Goal: Navigation & Orientation: Find specific page/section

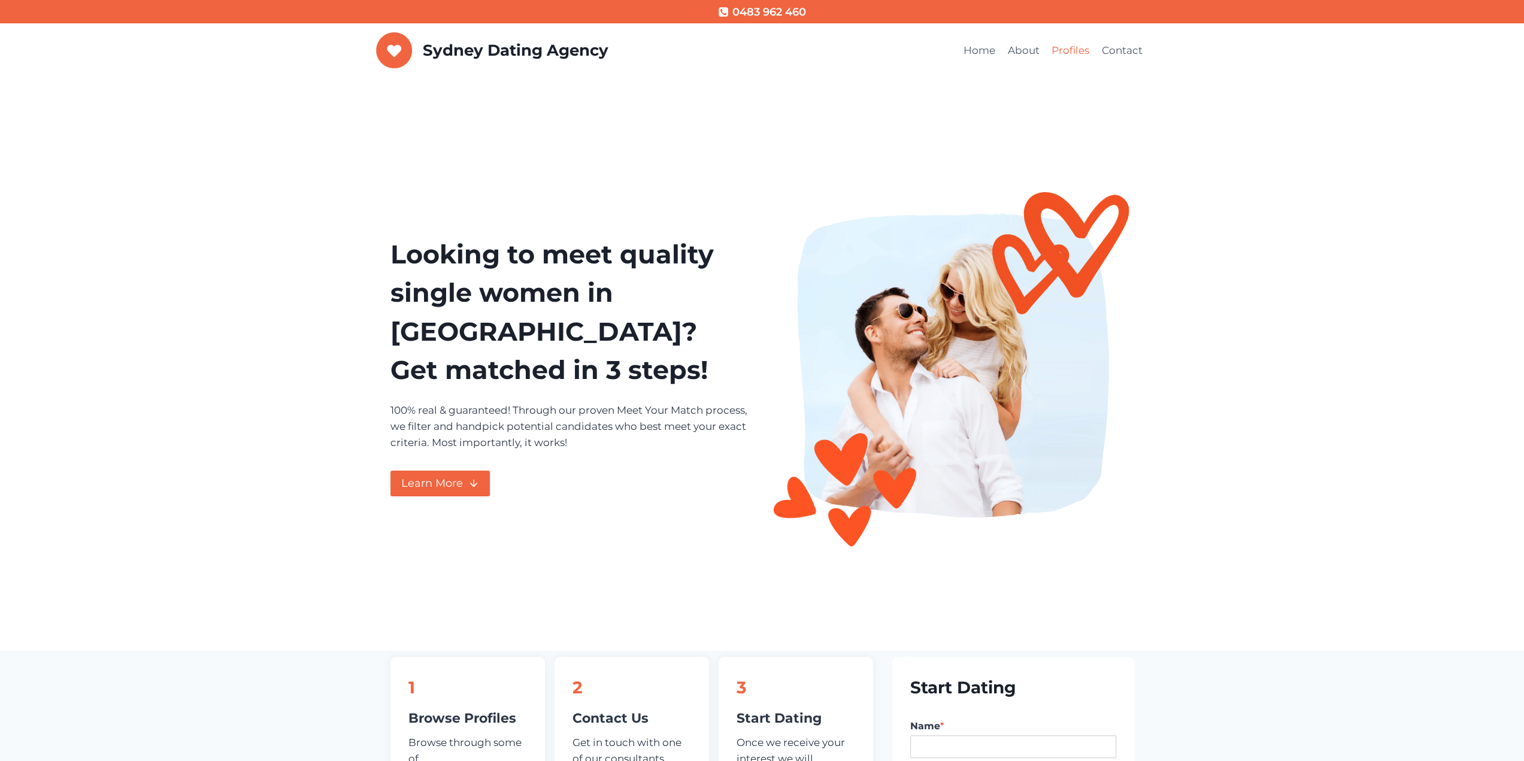
click at [1065, 48] on link "Profiles" at bounding box center [1071, 51] width 50 height 29
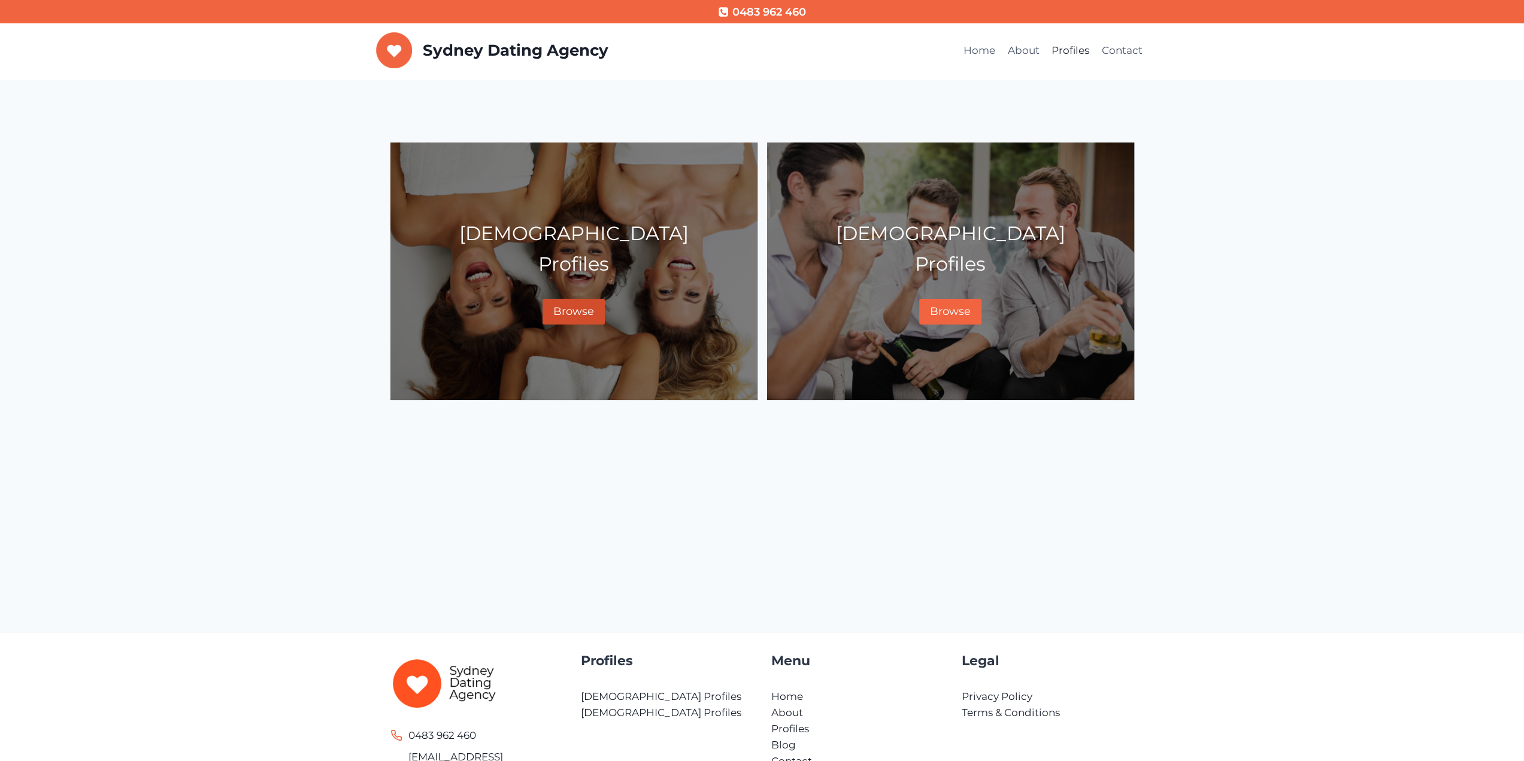
click at [581, 305] on span "Browse" at bounding box center [573, 311] width 41 height 13
click at [569, 313] on span "Browse" at bounding box center [573, 311] width 41 height 13
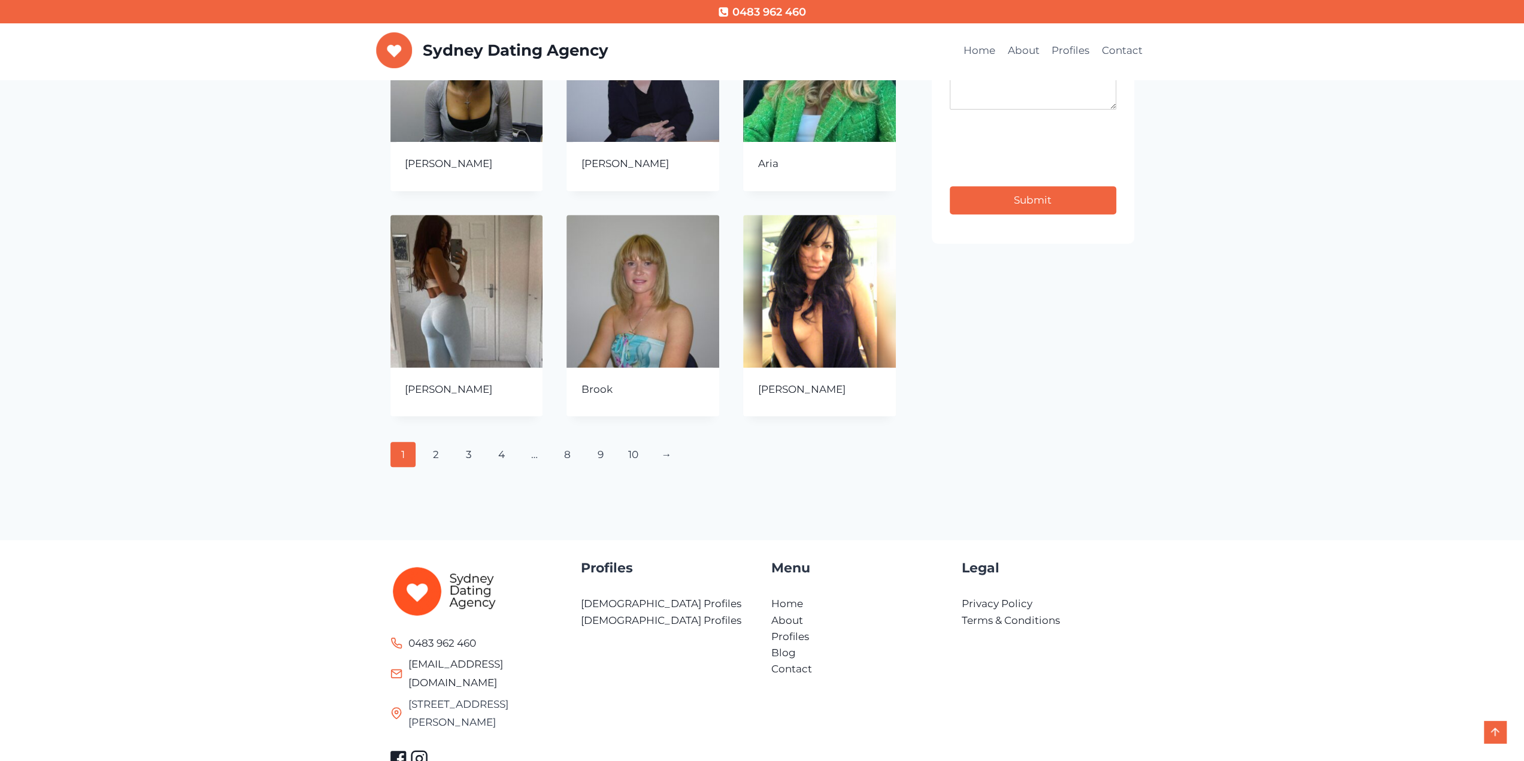
scroll to position [419, 0]
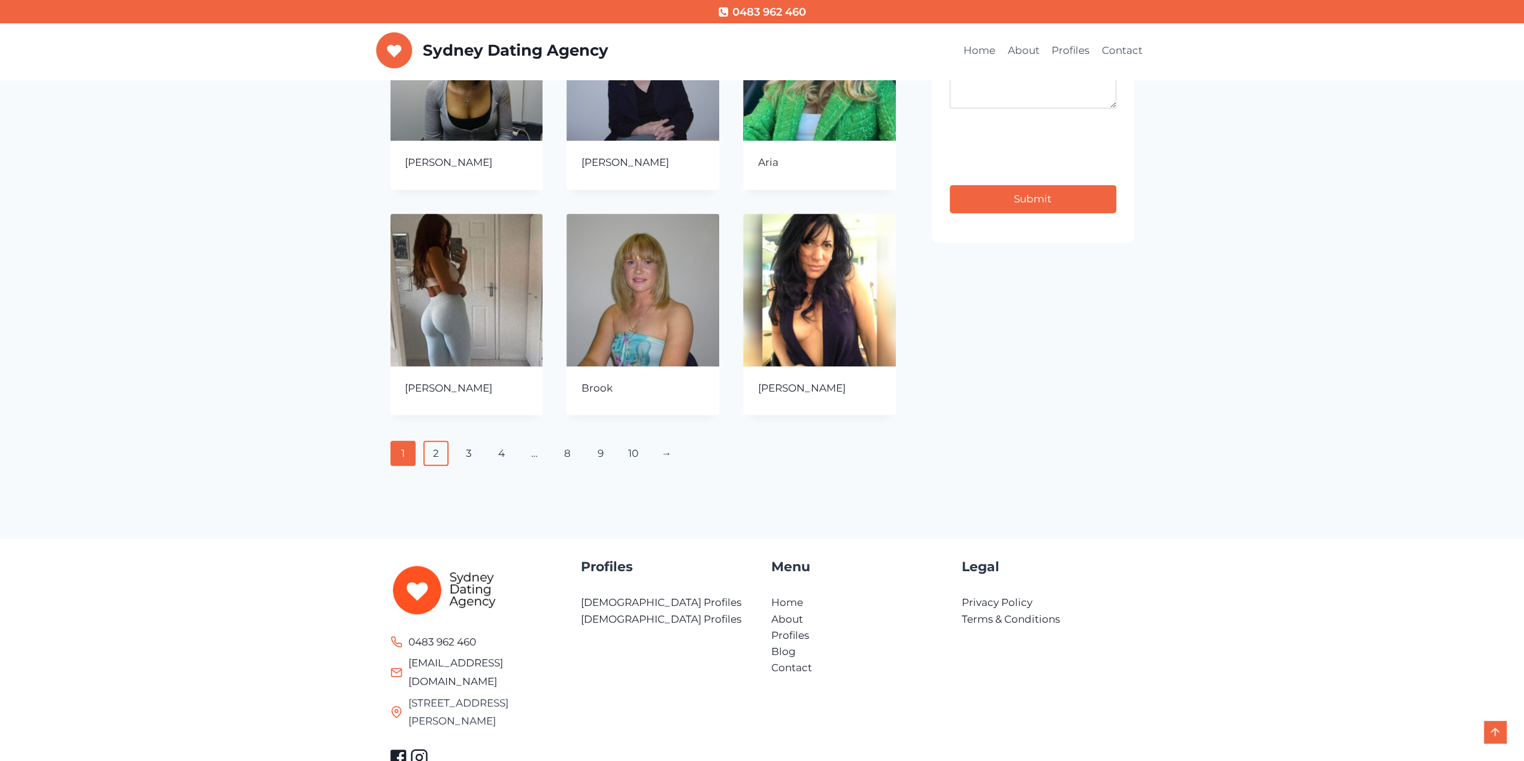
click at [436, 453] on link "2" at bounding box center [436, 453] width 26 height 25
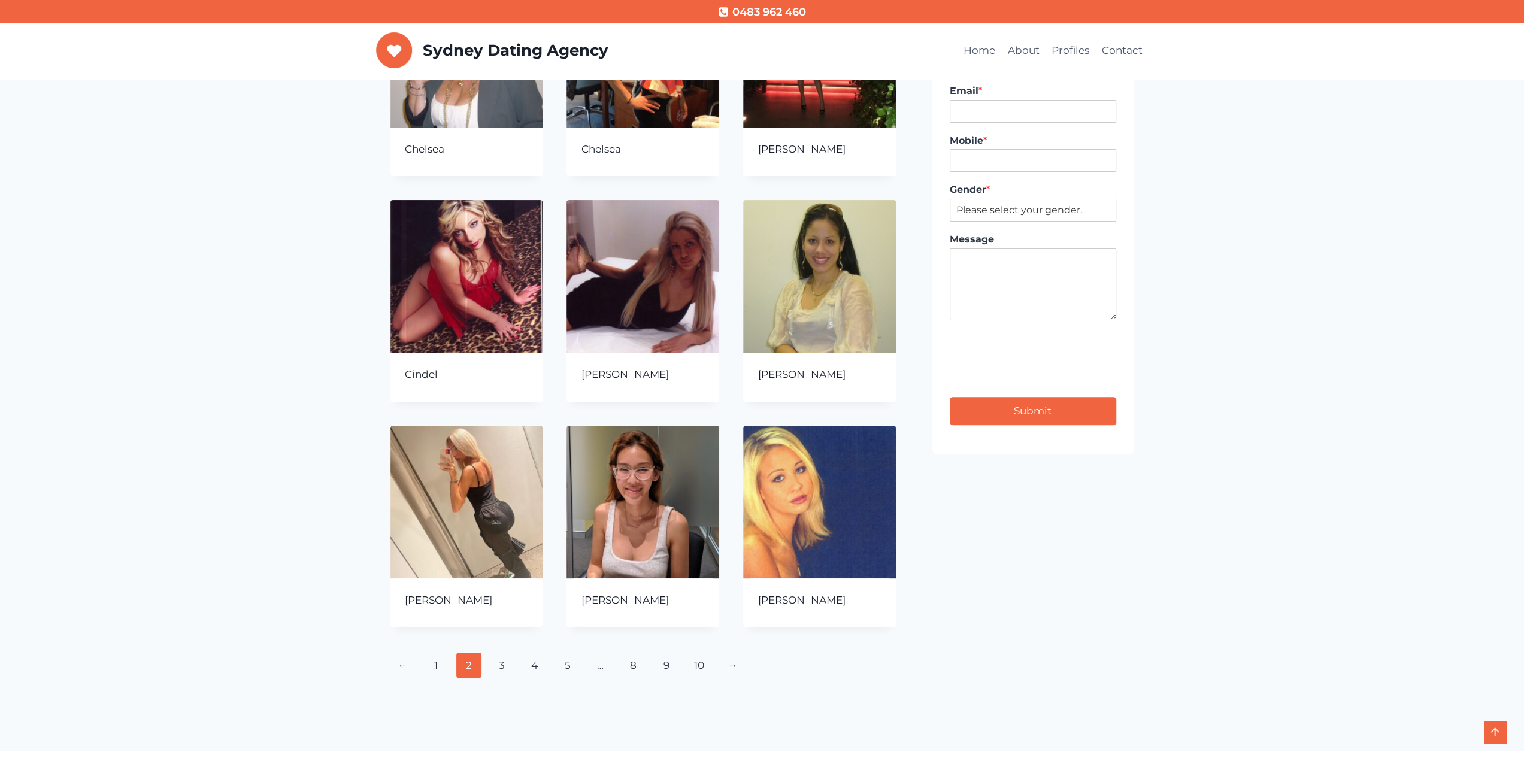
scroll to position [240, 0]
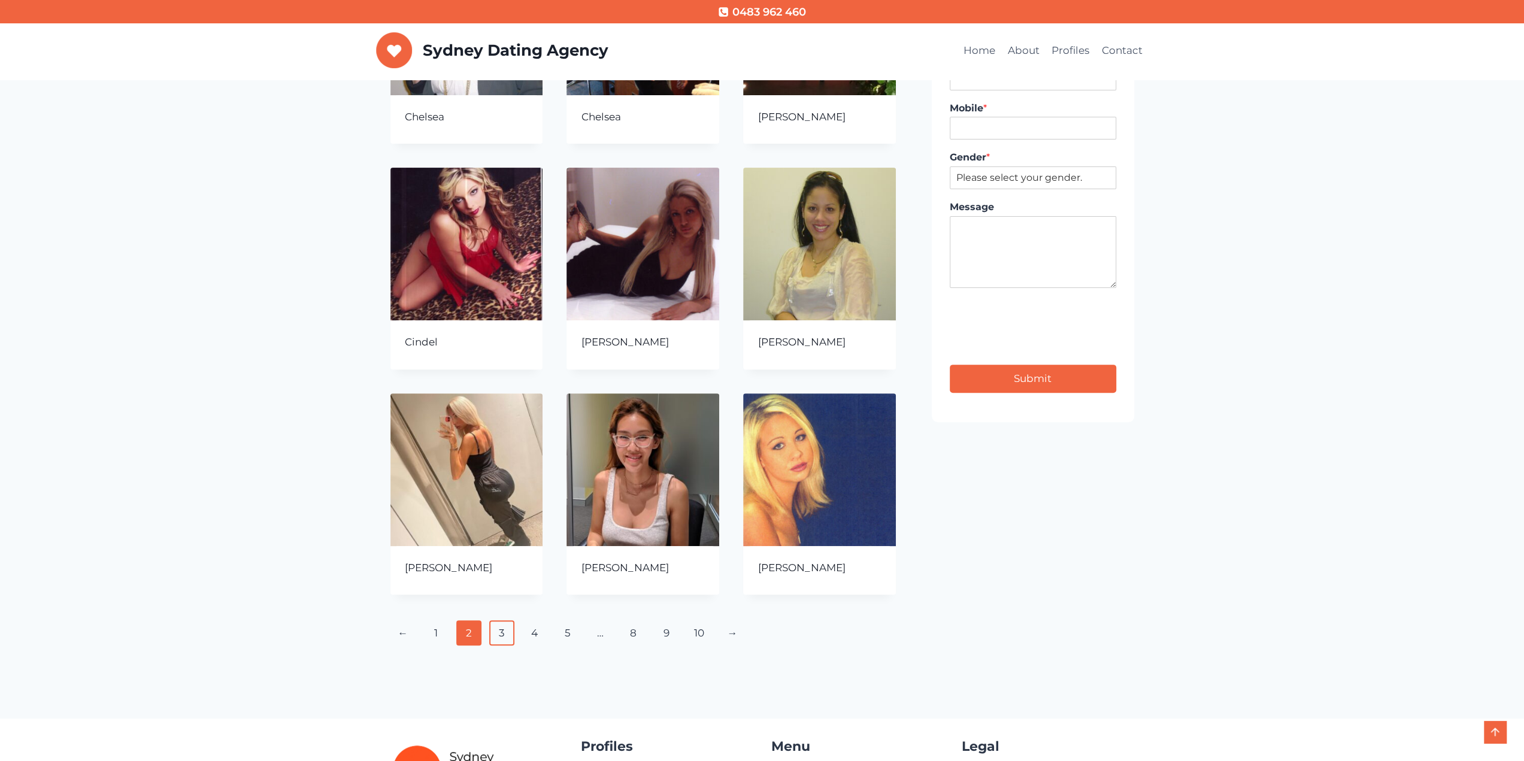
click at [501, 635] on link "3" at bounding box center [502, 632] width 26 height 25
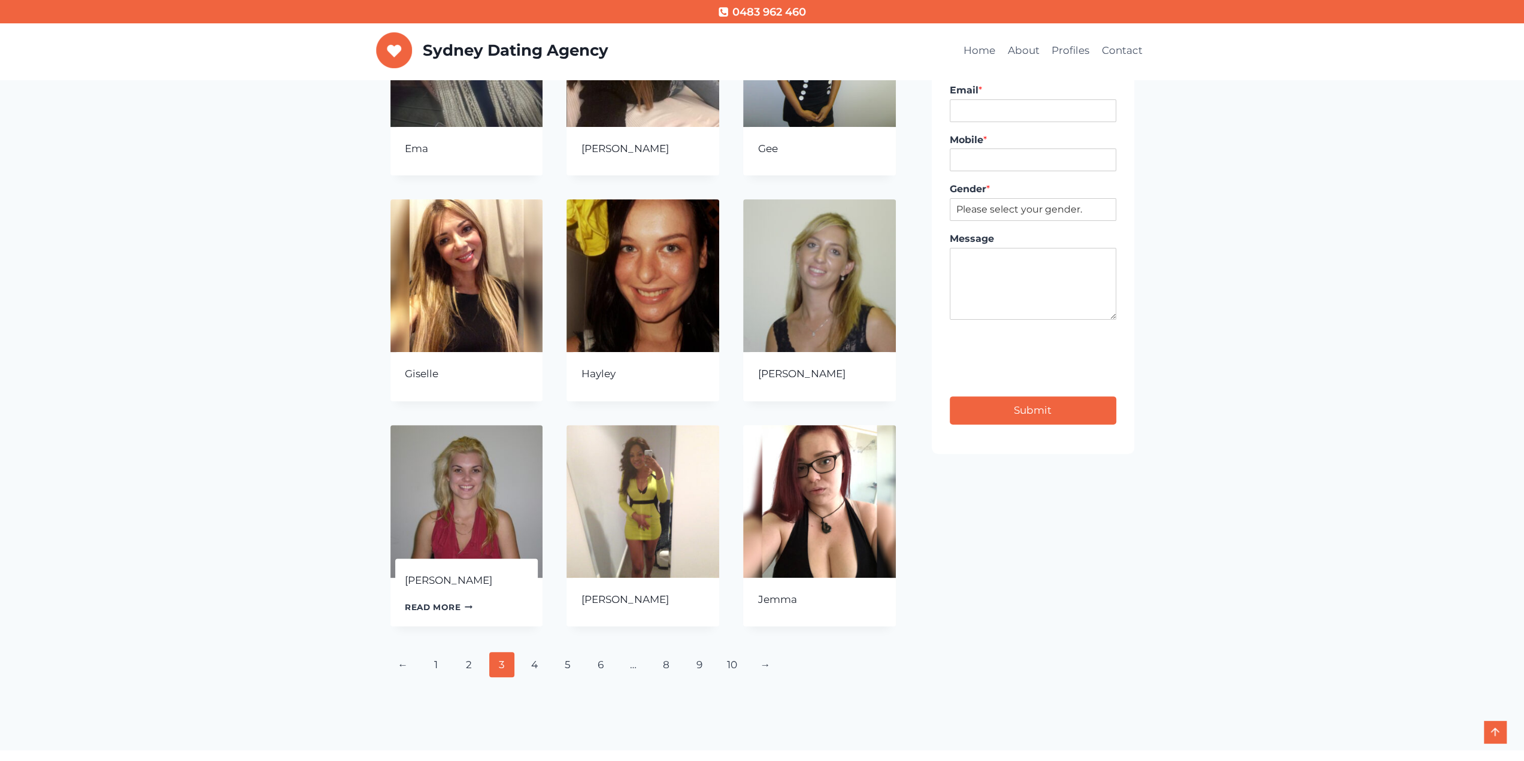
scroll to position [299, 0]
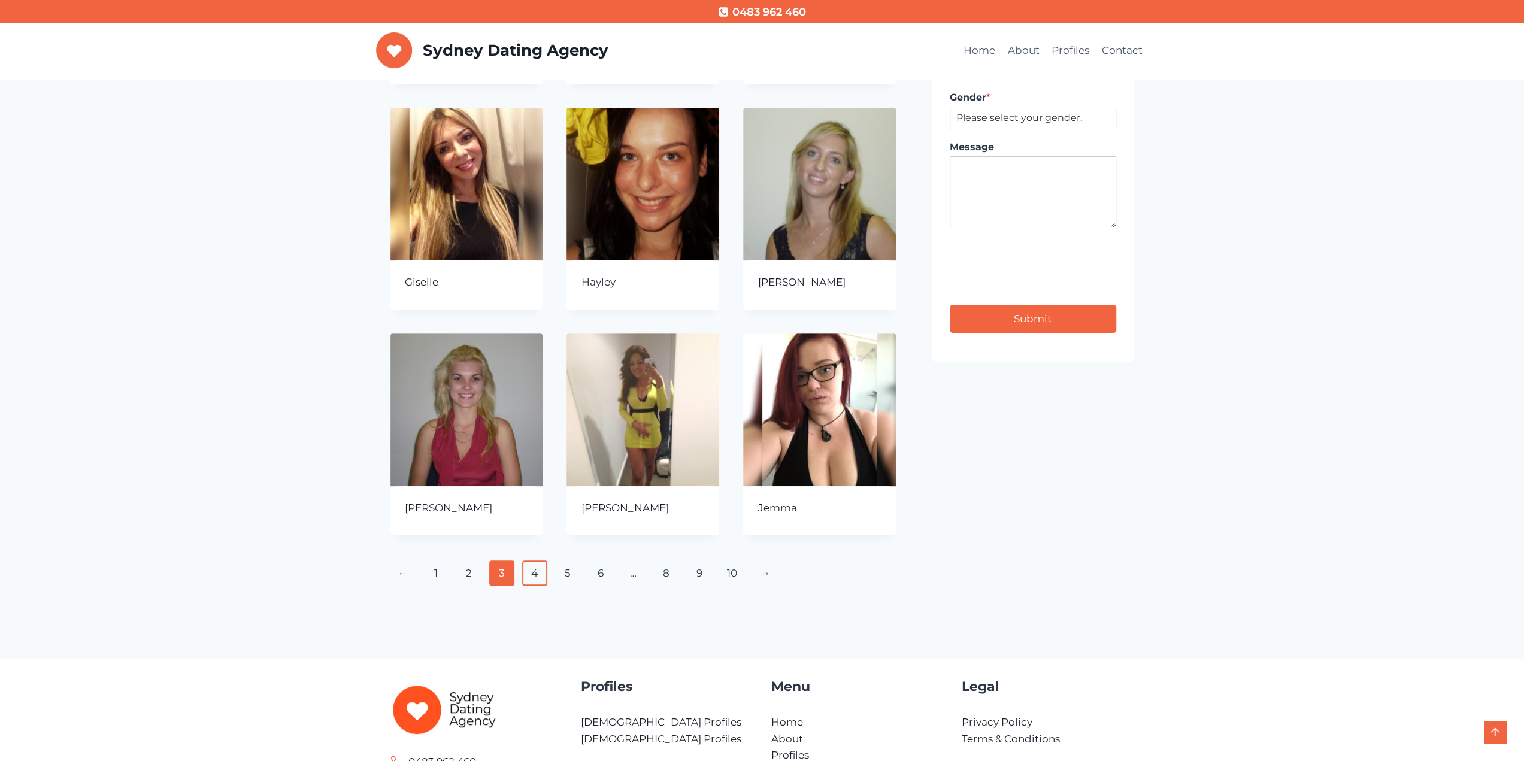
click at [541, 572] on link "4" at bounding box center [535, 572] width 26 height 25
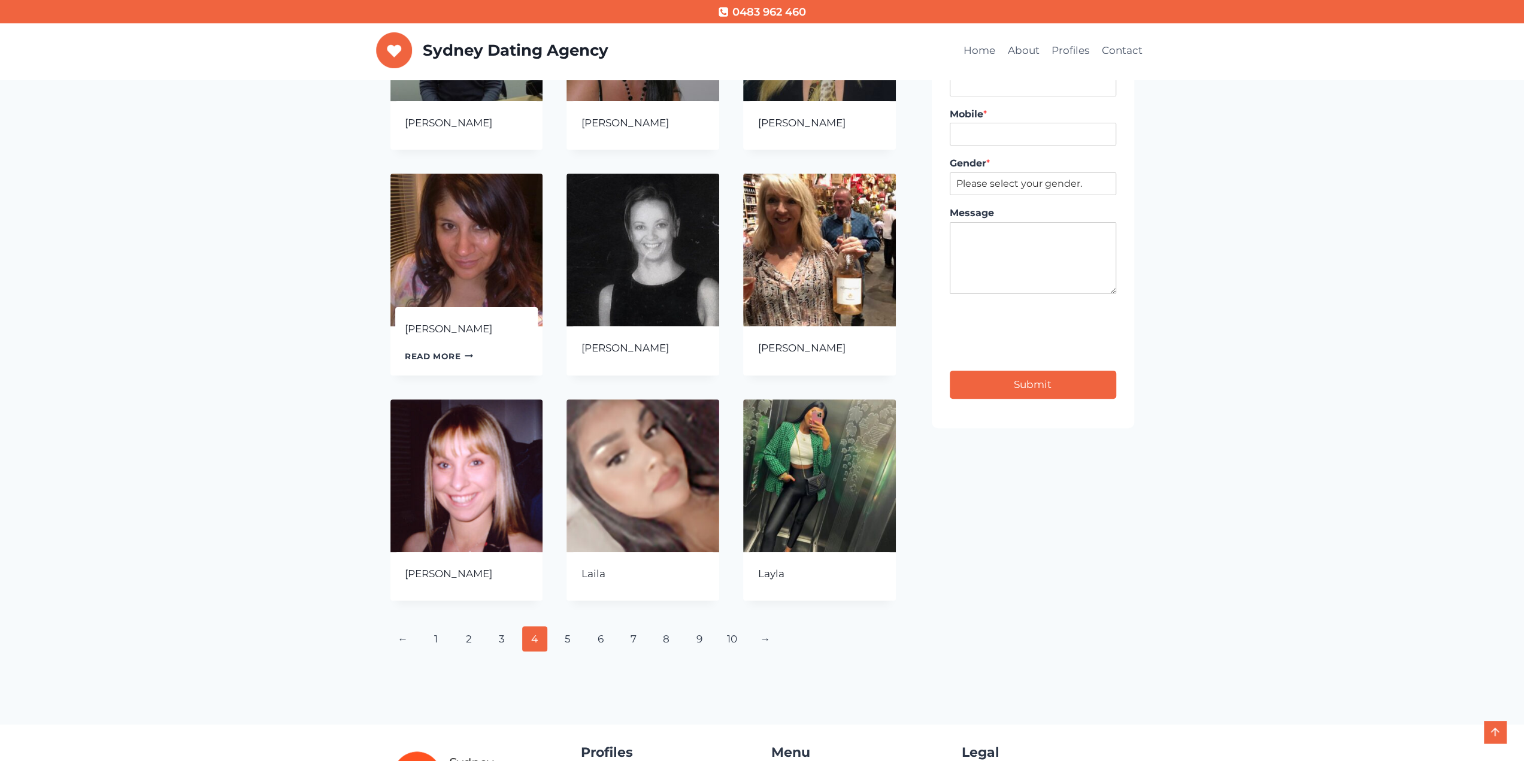
scroll to position [240, 0]
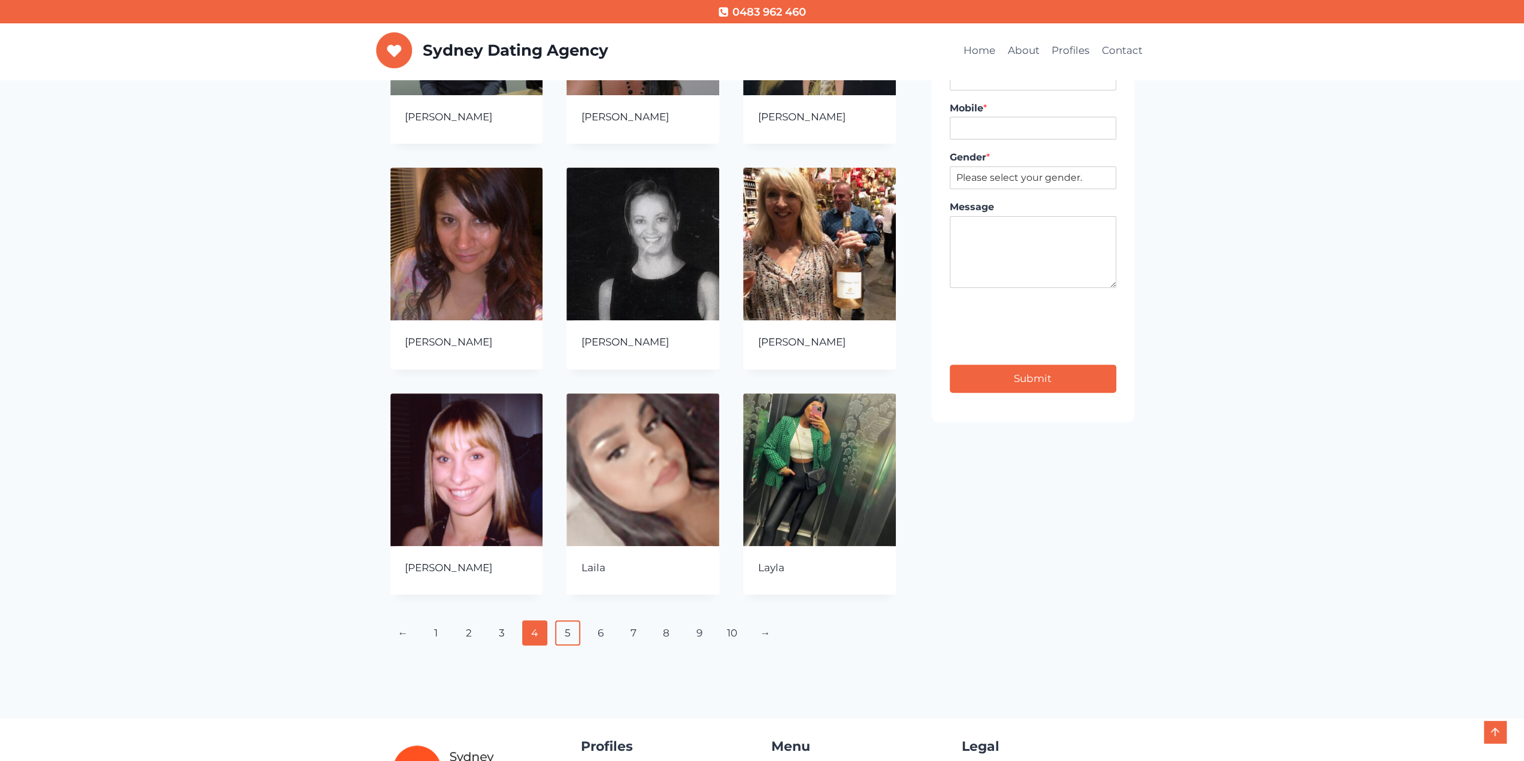
click at [567, 633] on link "5" at bounding box center [568, 632] width 26 height 25
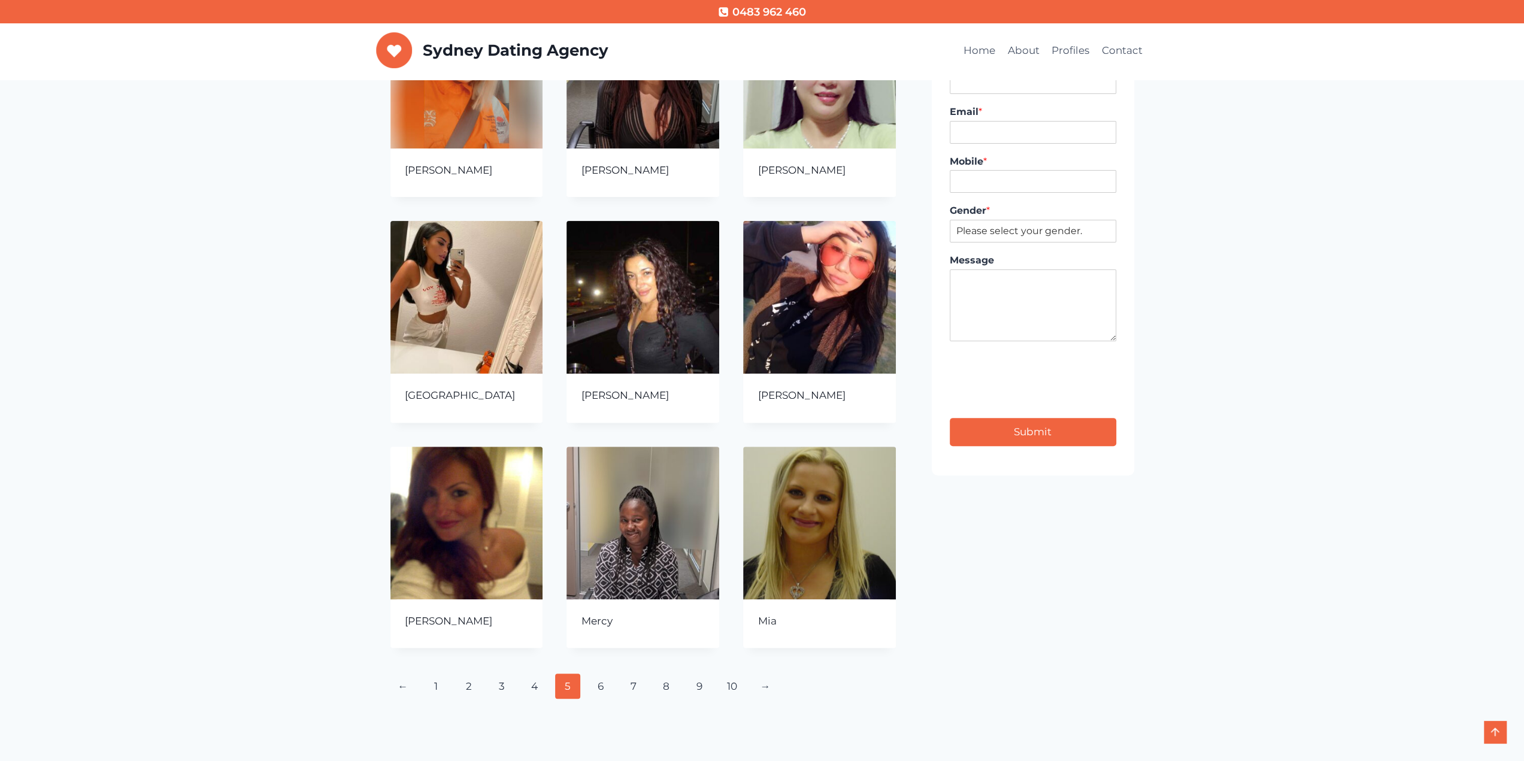
scroll to position [240, 0]
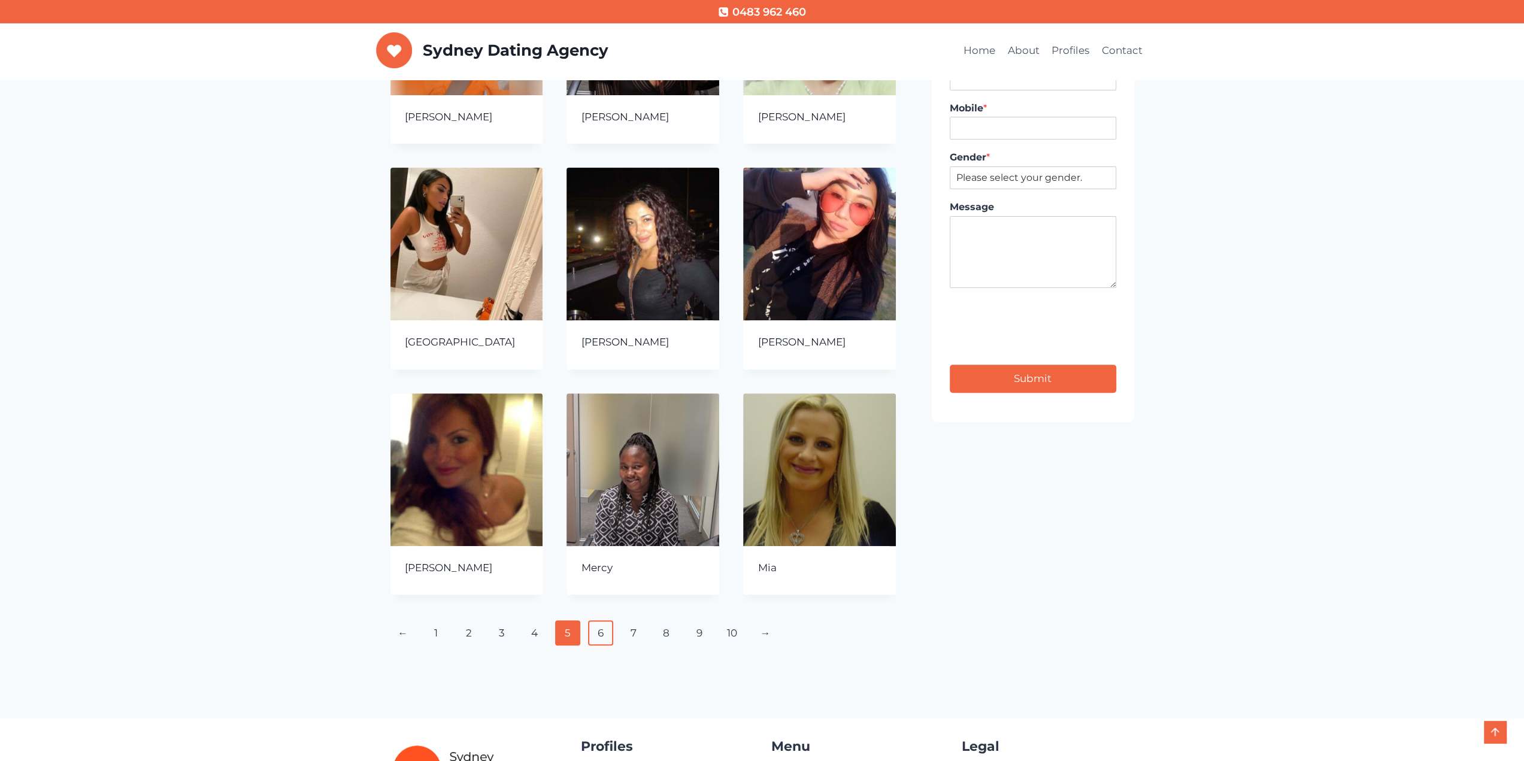
click at [598, 634] on link "6" at bounding box center [601, 632] width 26 height 25
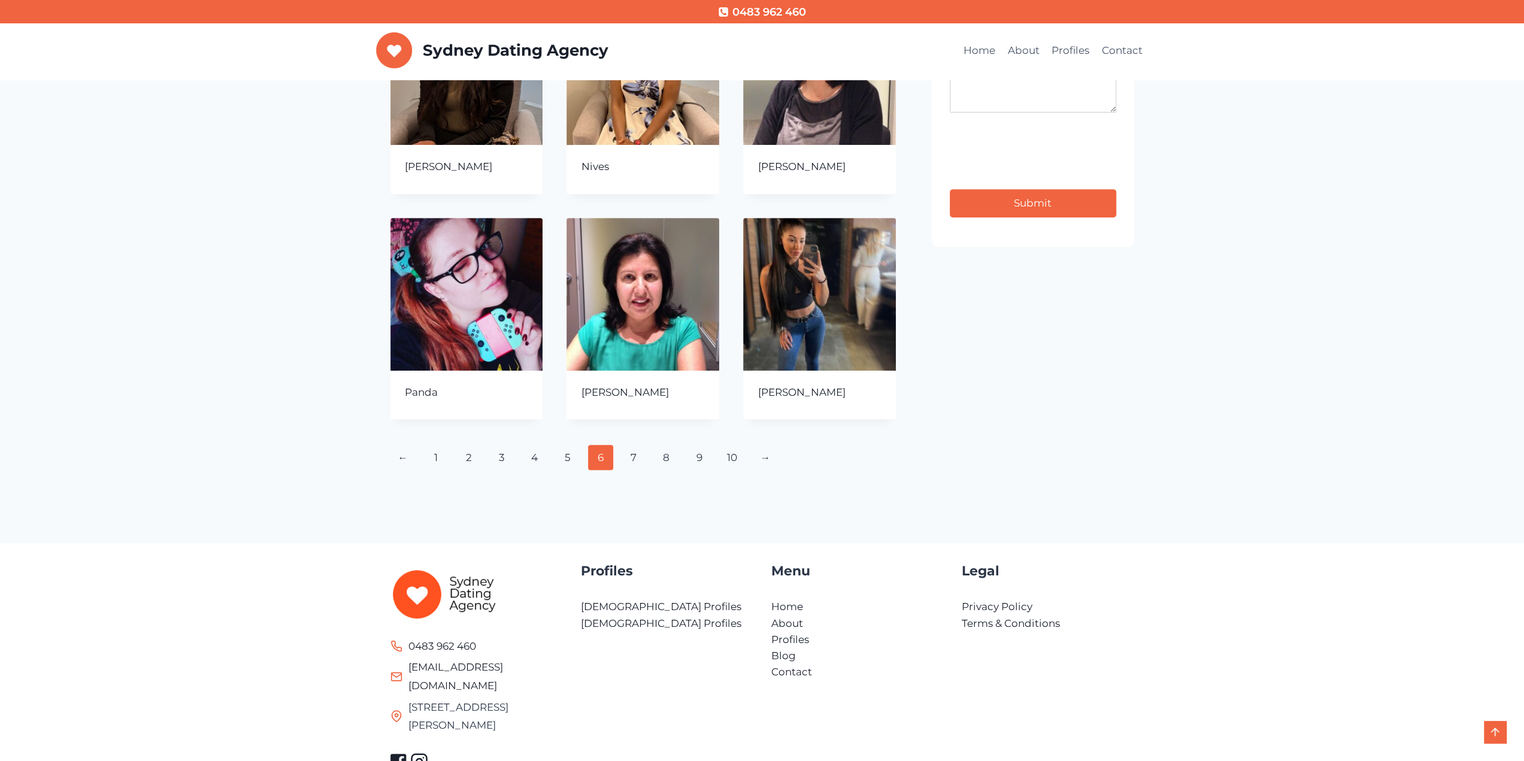
scroll to position [448, 0]
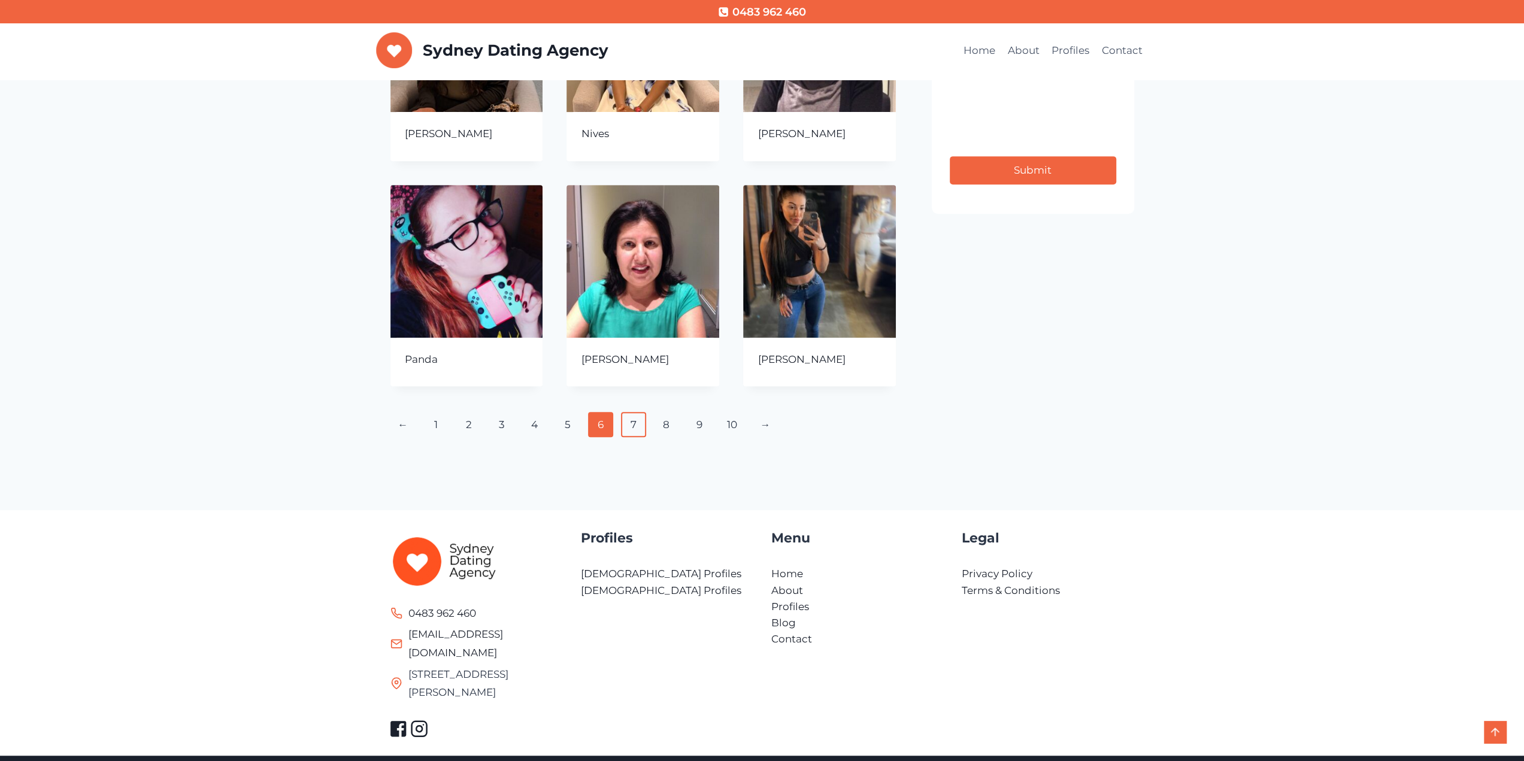
click at [635, 423] on link "7" at bounding box center [634, 424] width 26 height 25
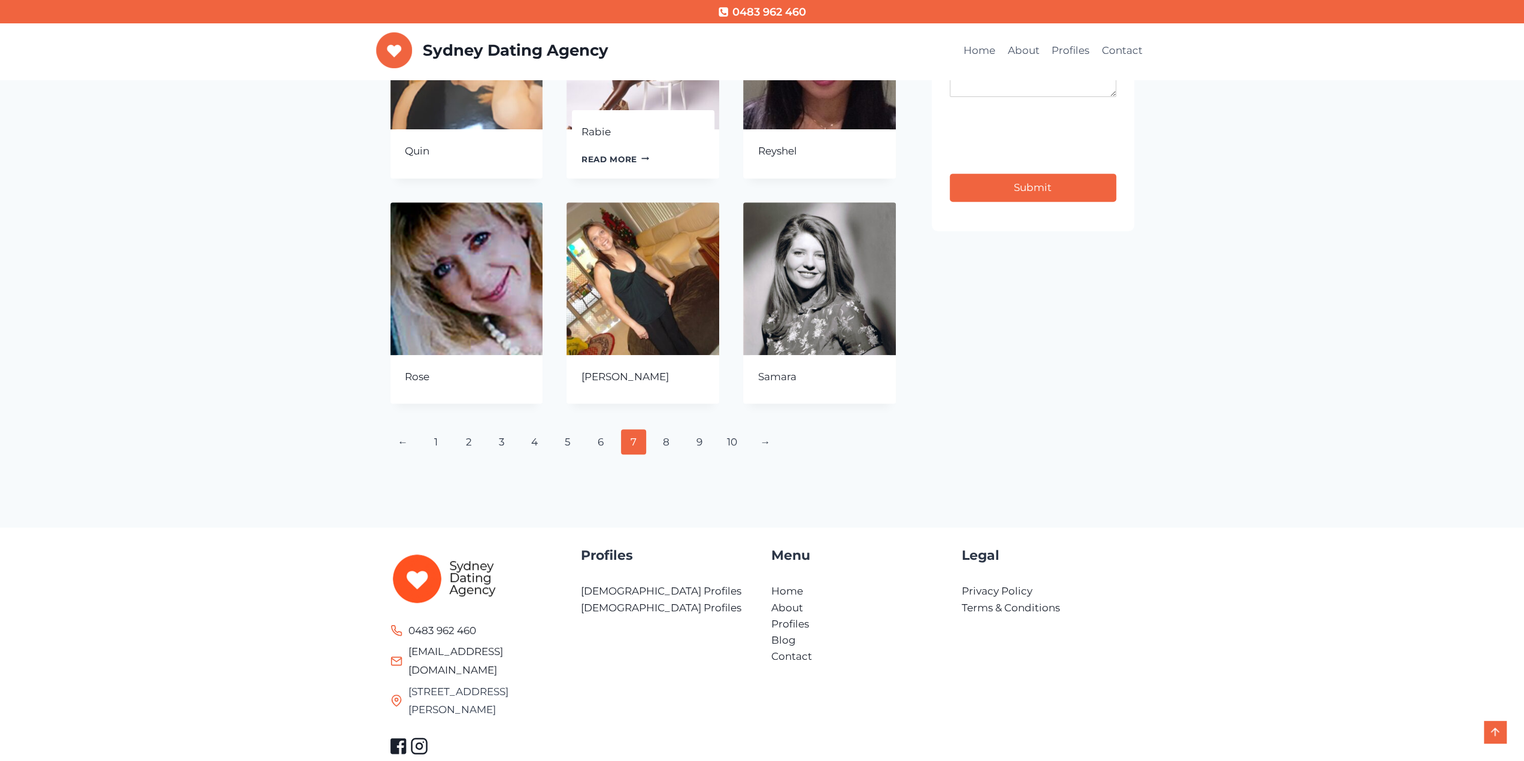
scroll to position [448, 0]
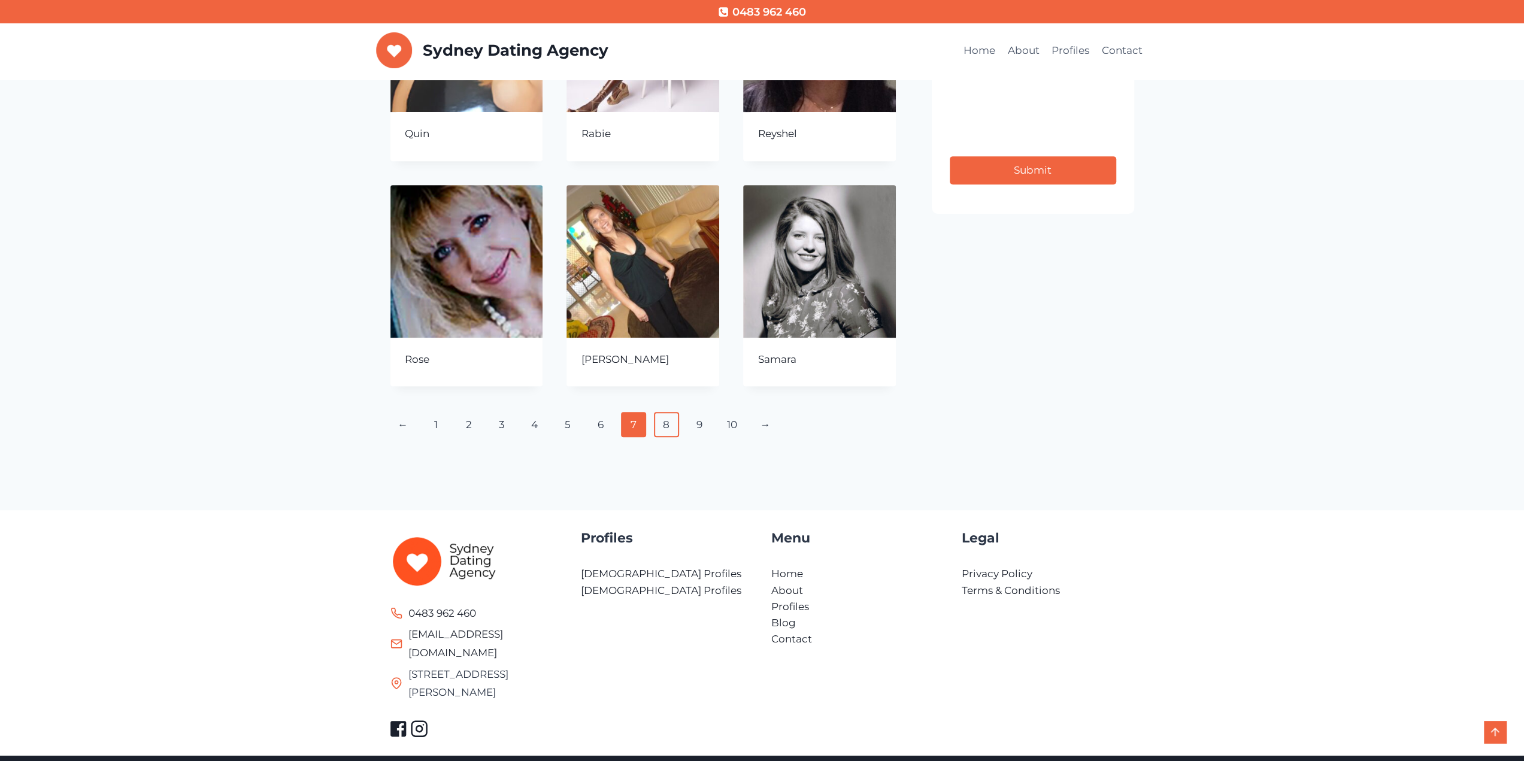
click at [668, 426] on link "8" at bounding box center [667, 424] width 26 height 25
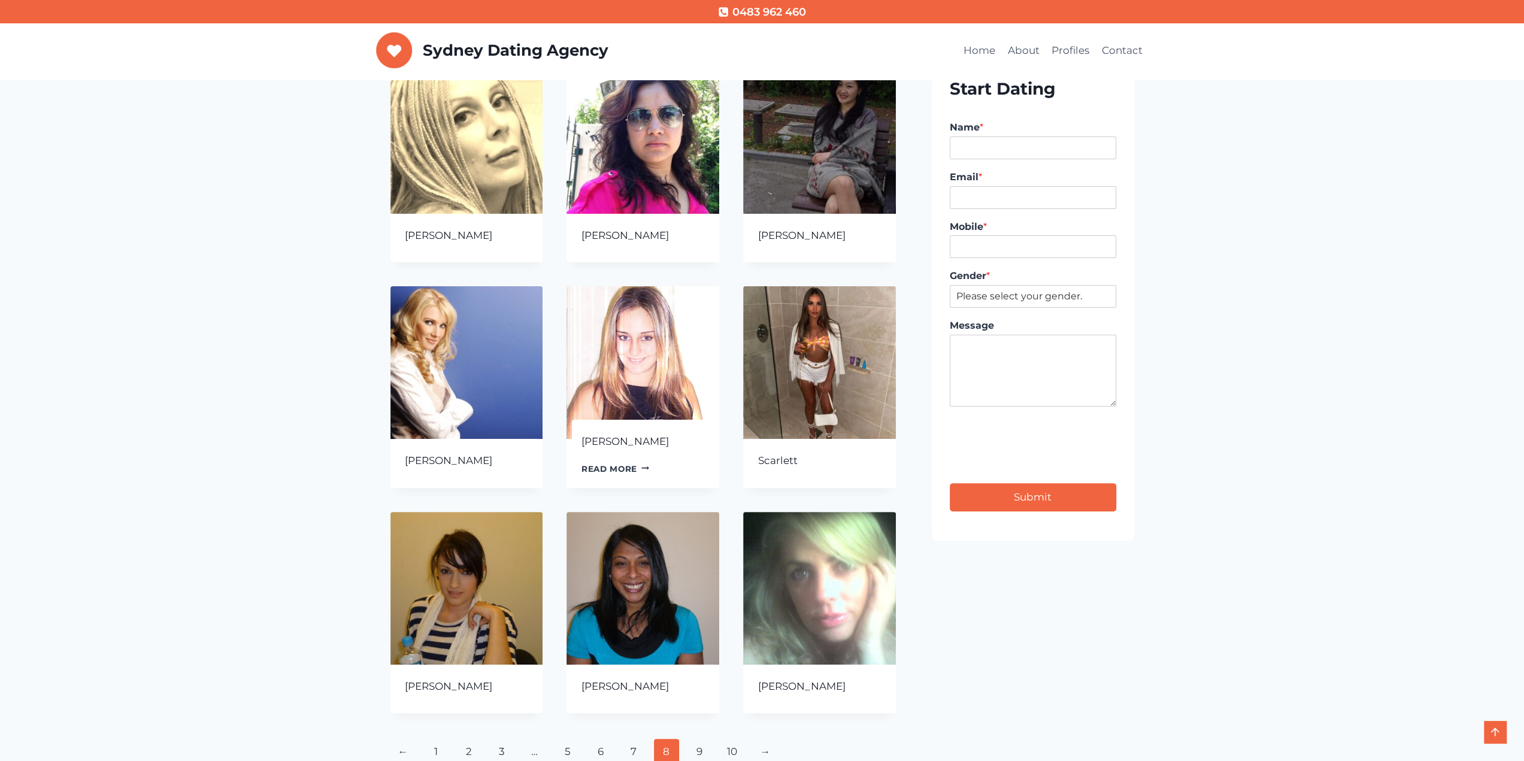
scroll to position [240, 0]
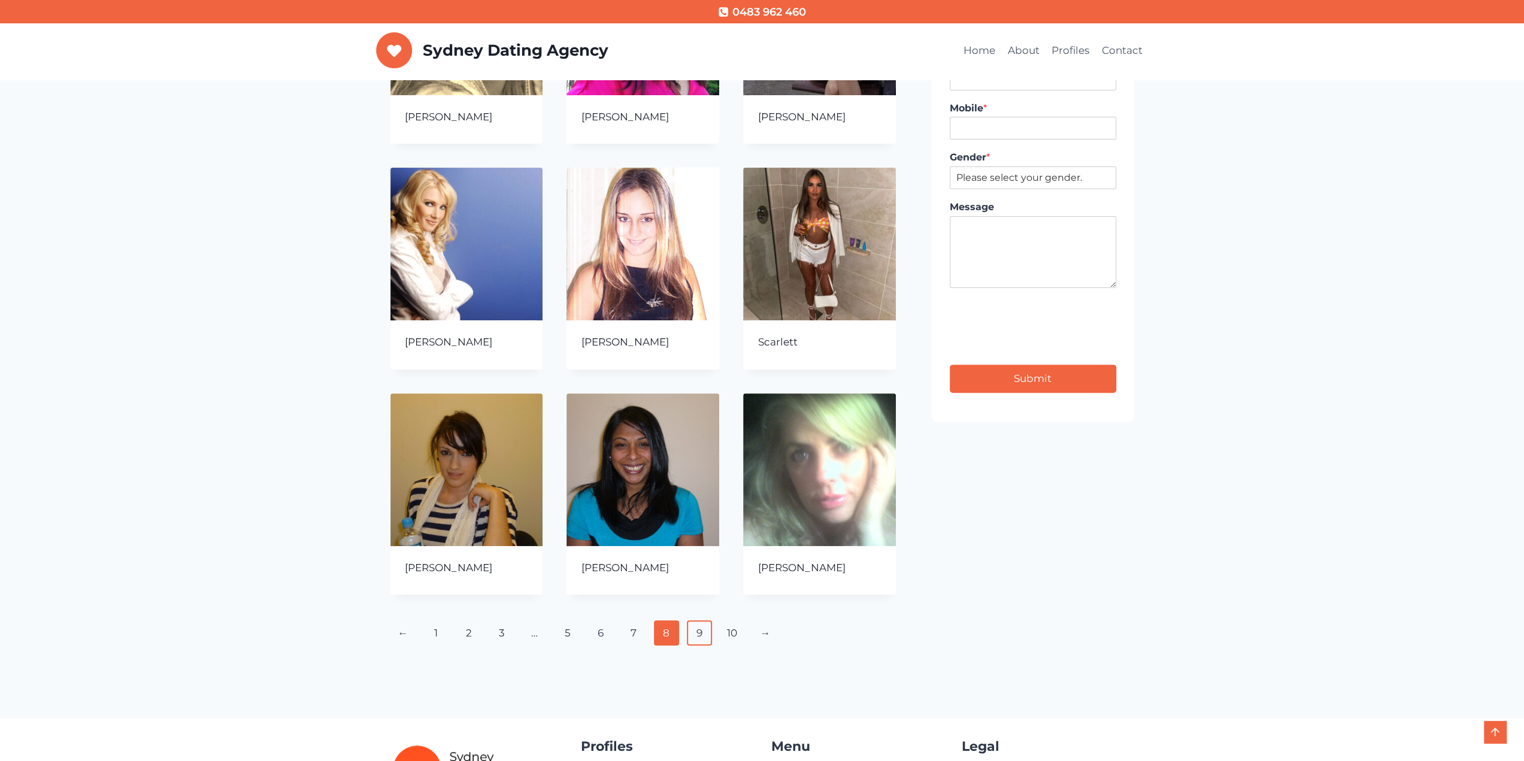
click at [699, 635] on link "9" at bounding box center [700, 632] width 26 height 25
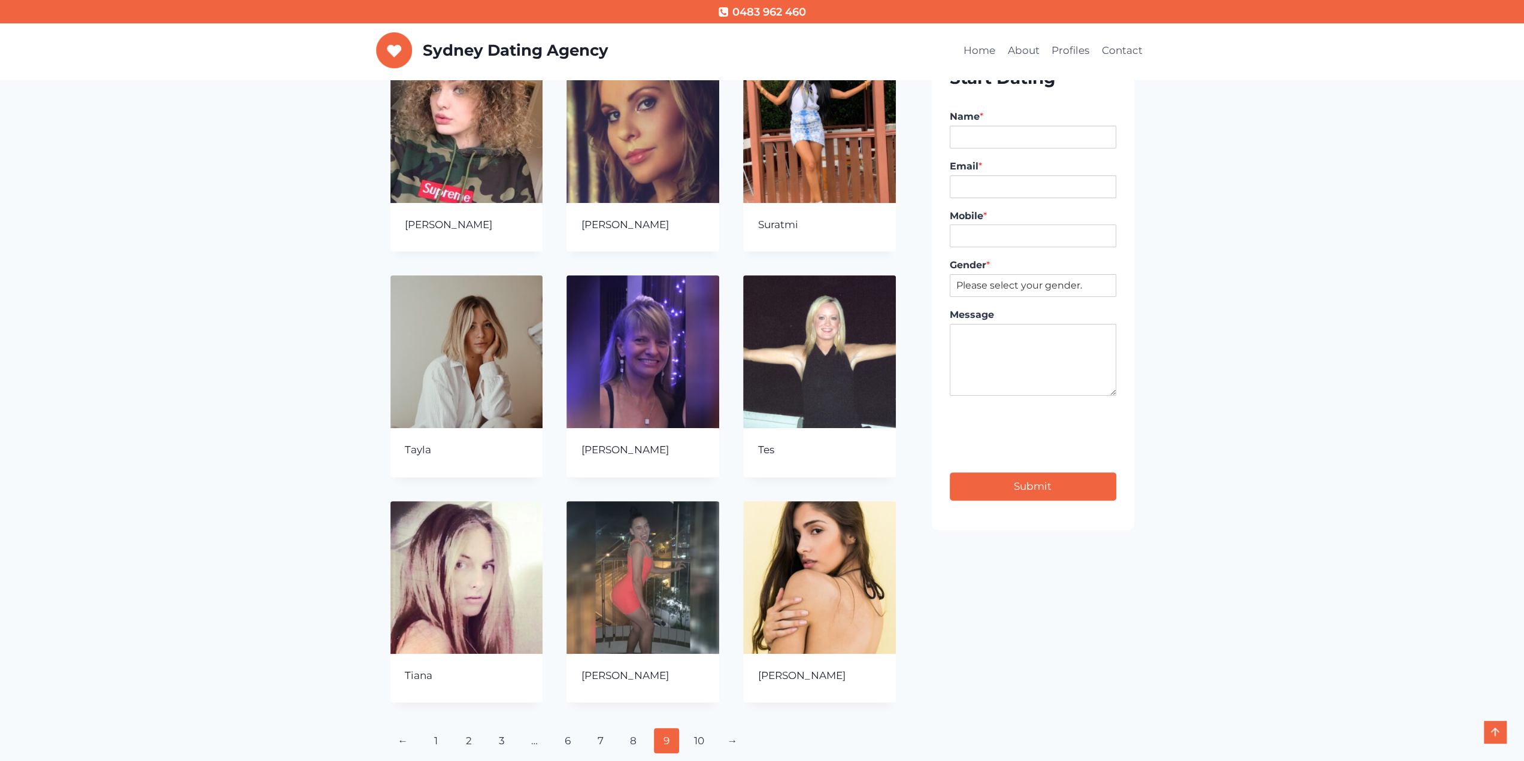
scroll to position [240, 0]
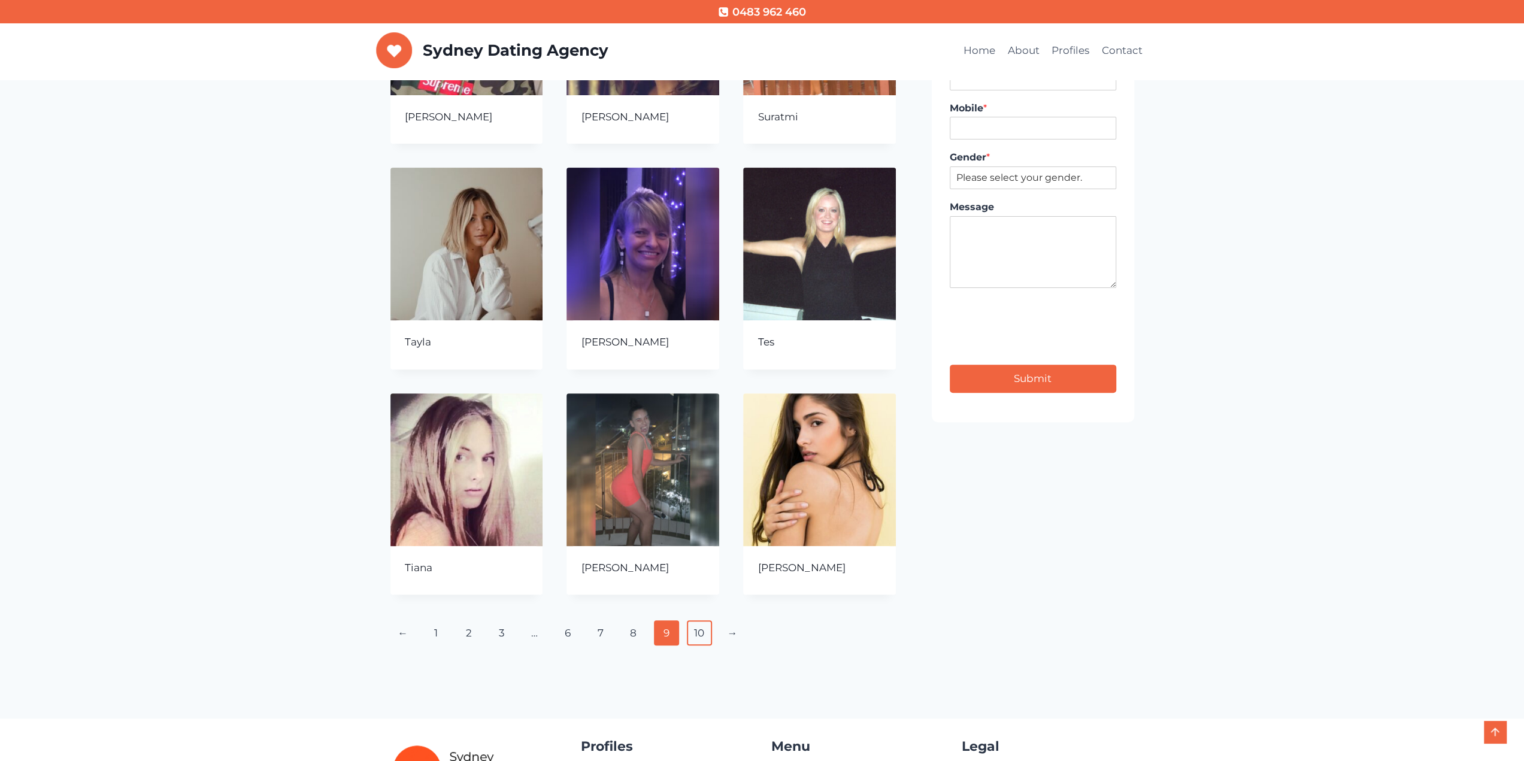
click at [707, 641] on link "10" at bounding box center [700, 632] width 26 height 25
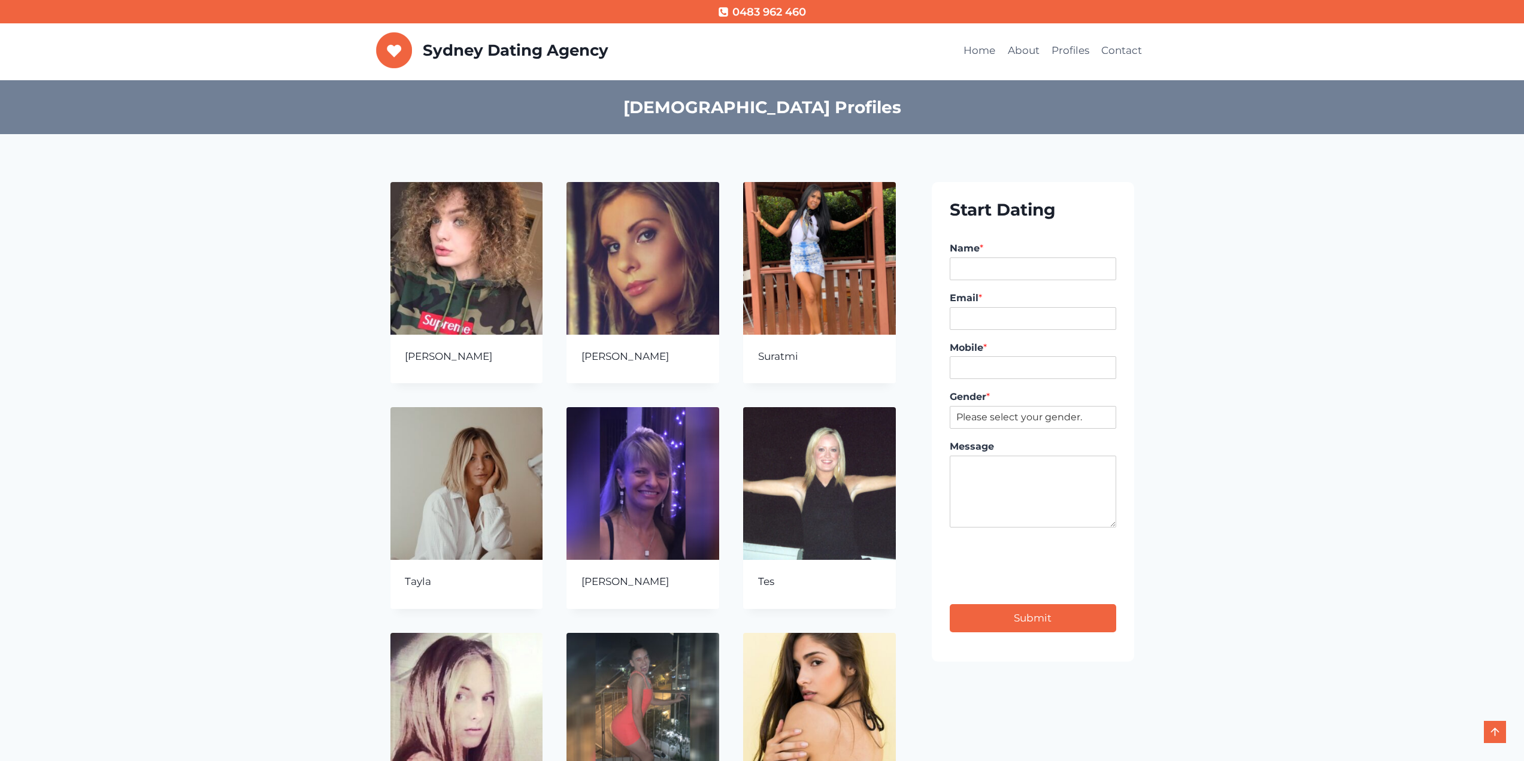
scroll to position [240, 0]
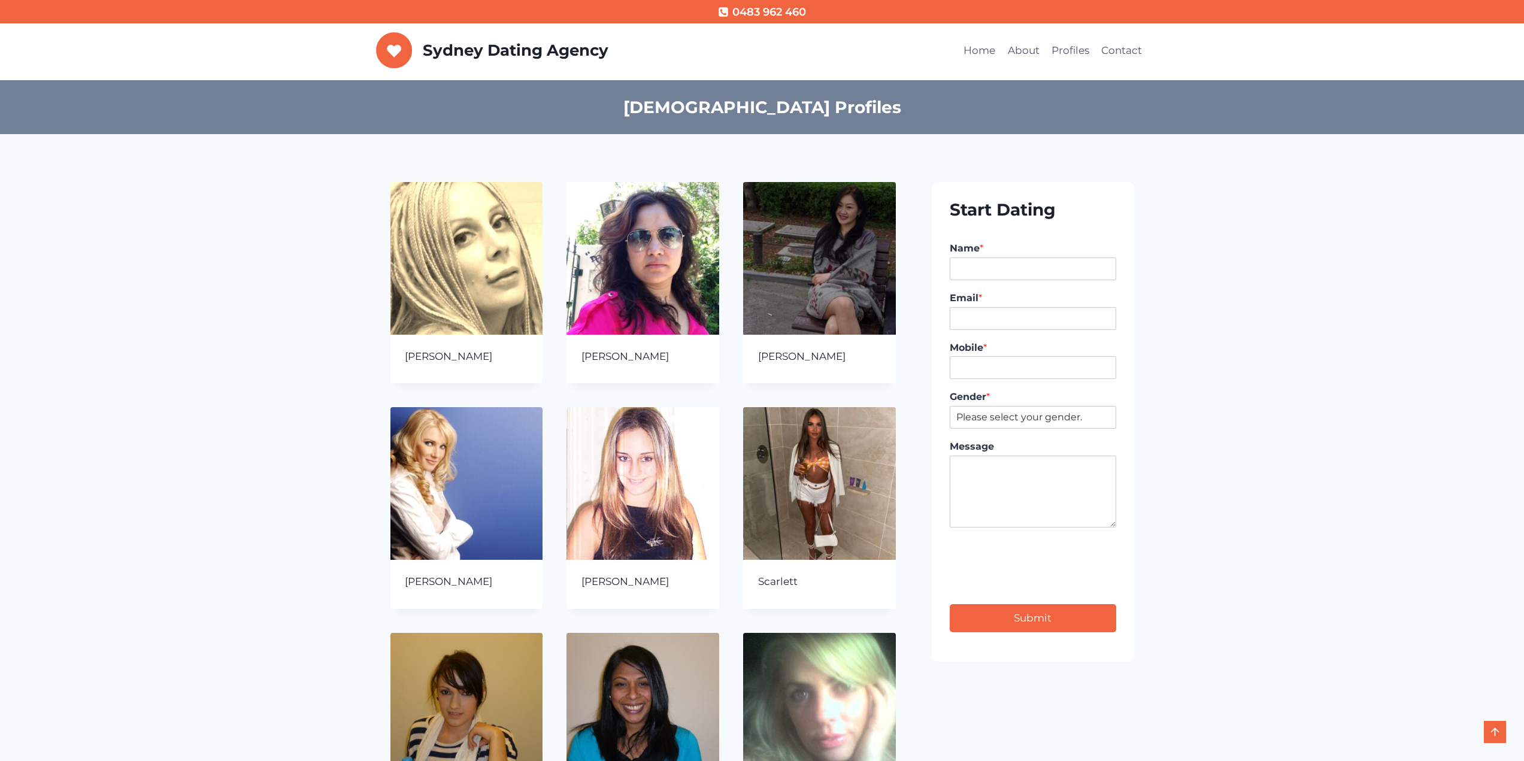
scroll to position [240, 0]
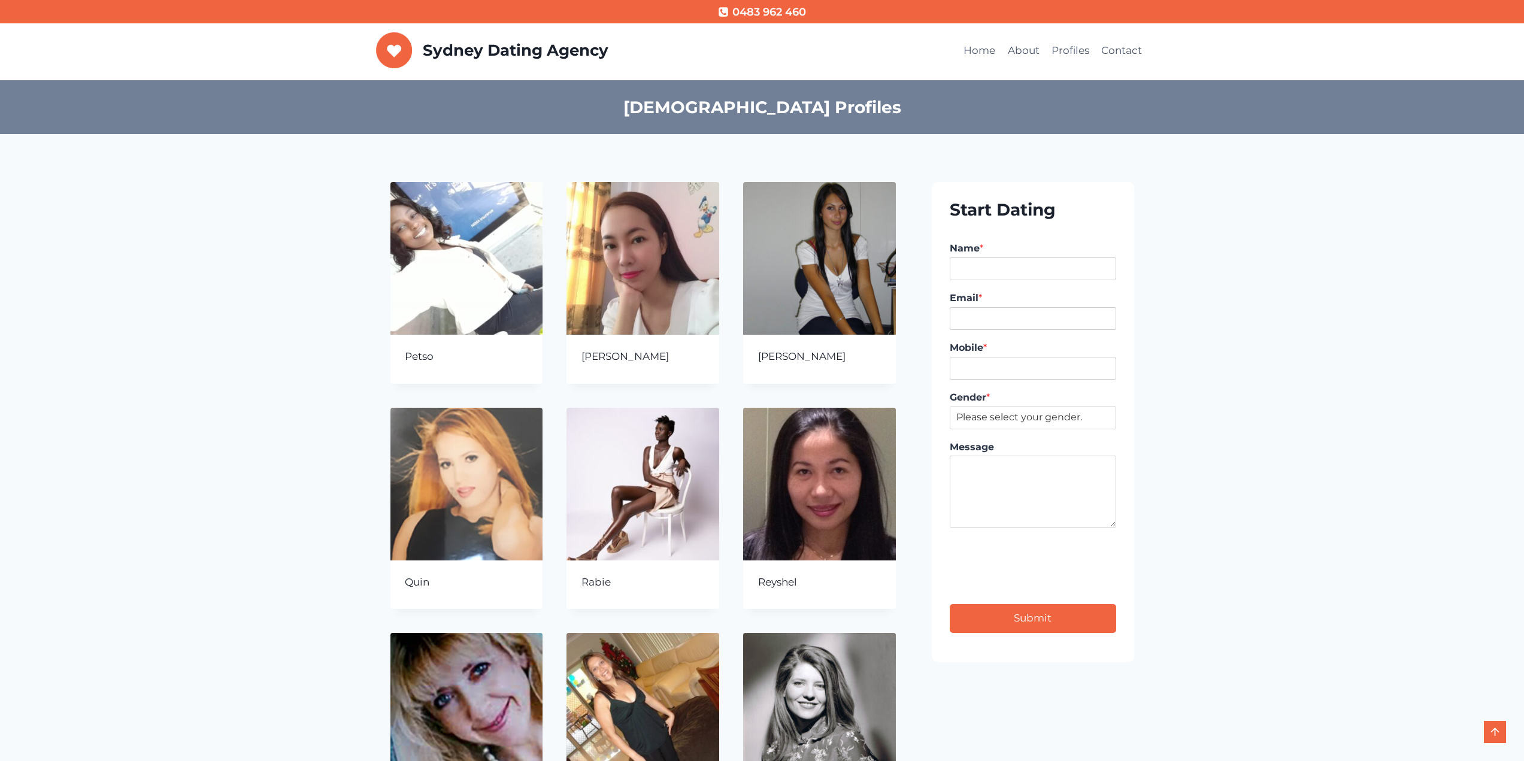
scroll to position [448, 0]
